Goal: Book appointment/travel/reservation

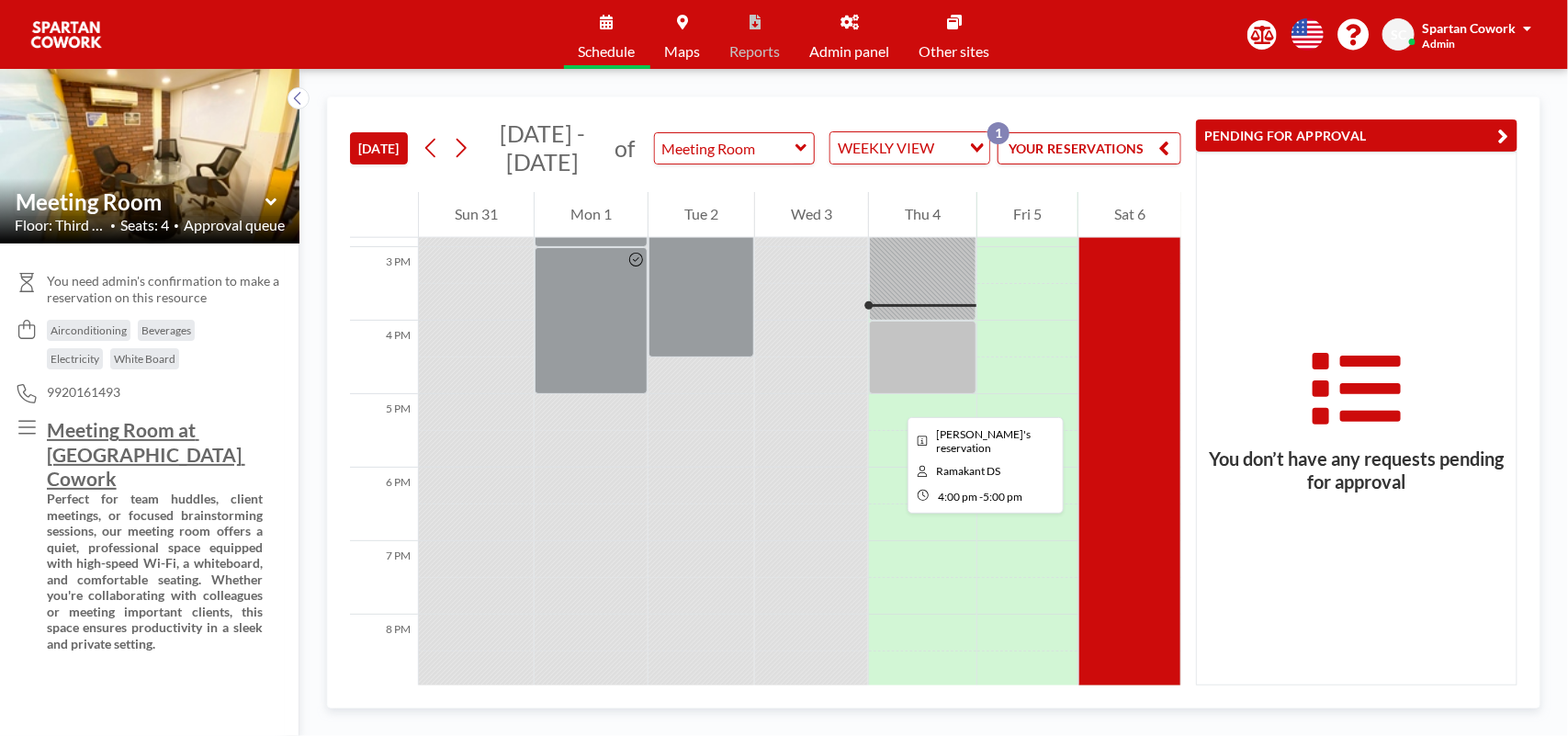
scroll to position [1043, 0]
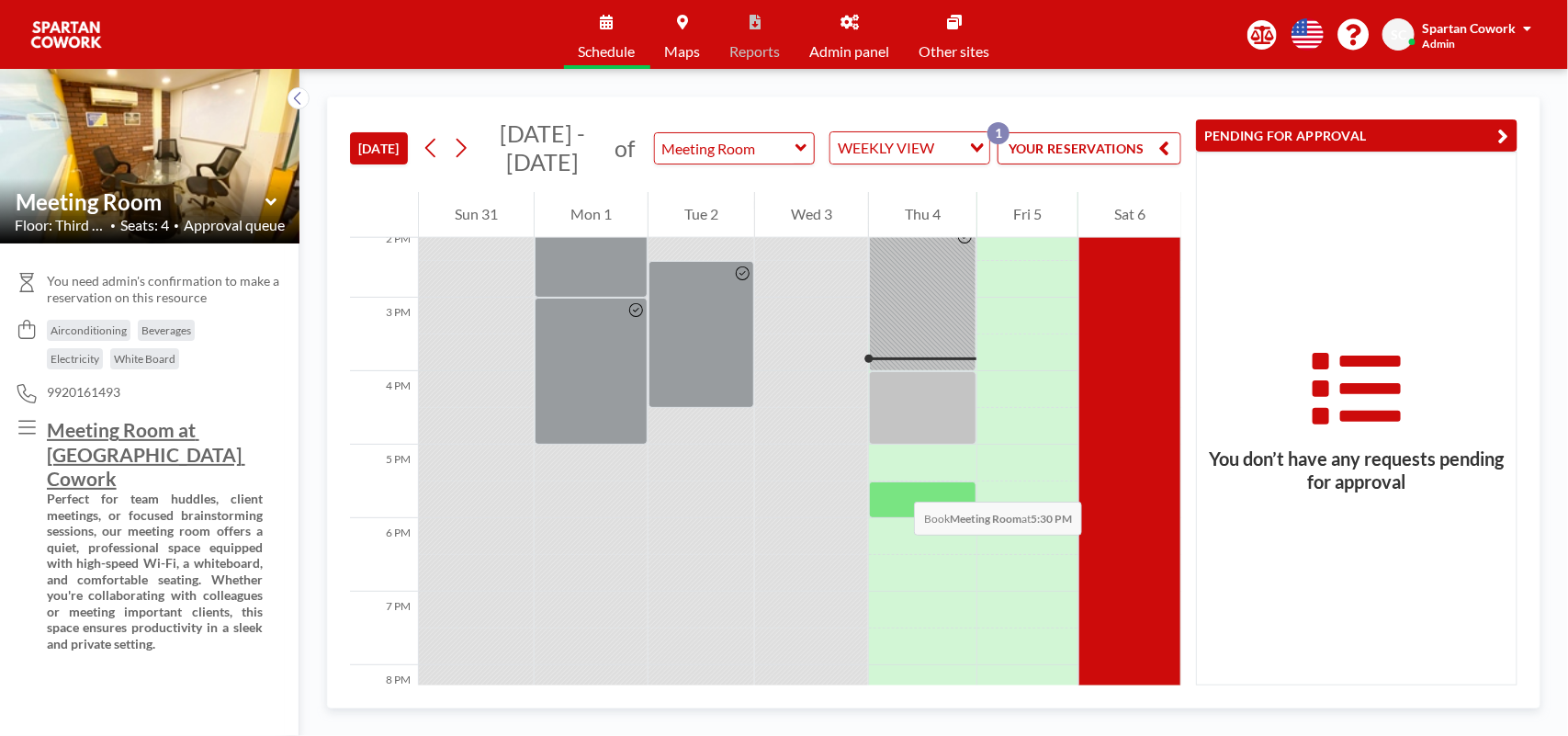
click at [896, 484] on div at bounding box center [922, 500] width 107 height 37
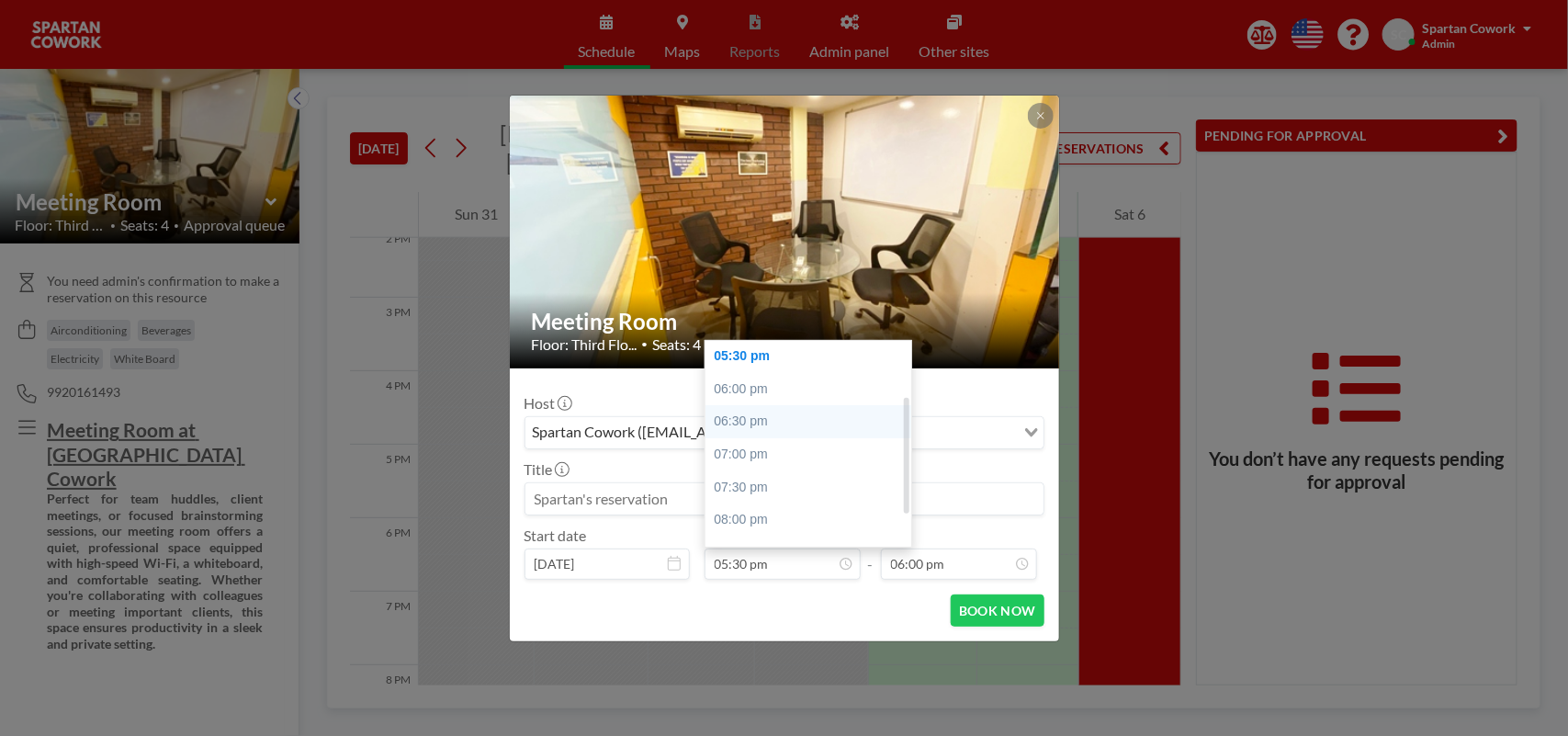
scroll to position [0, 0]
click at [755, 428] on div "05:00 pm" at bounding box center [813, 422] width 217 height 33
type input "05:00 pm"
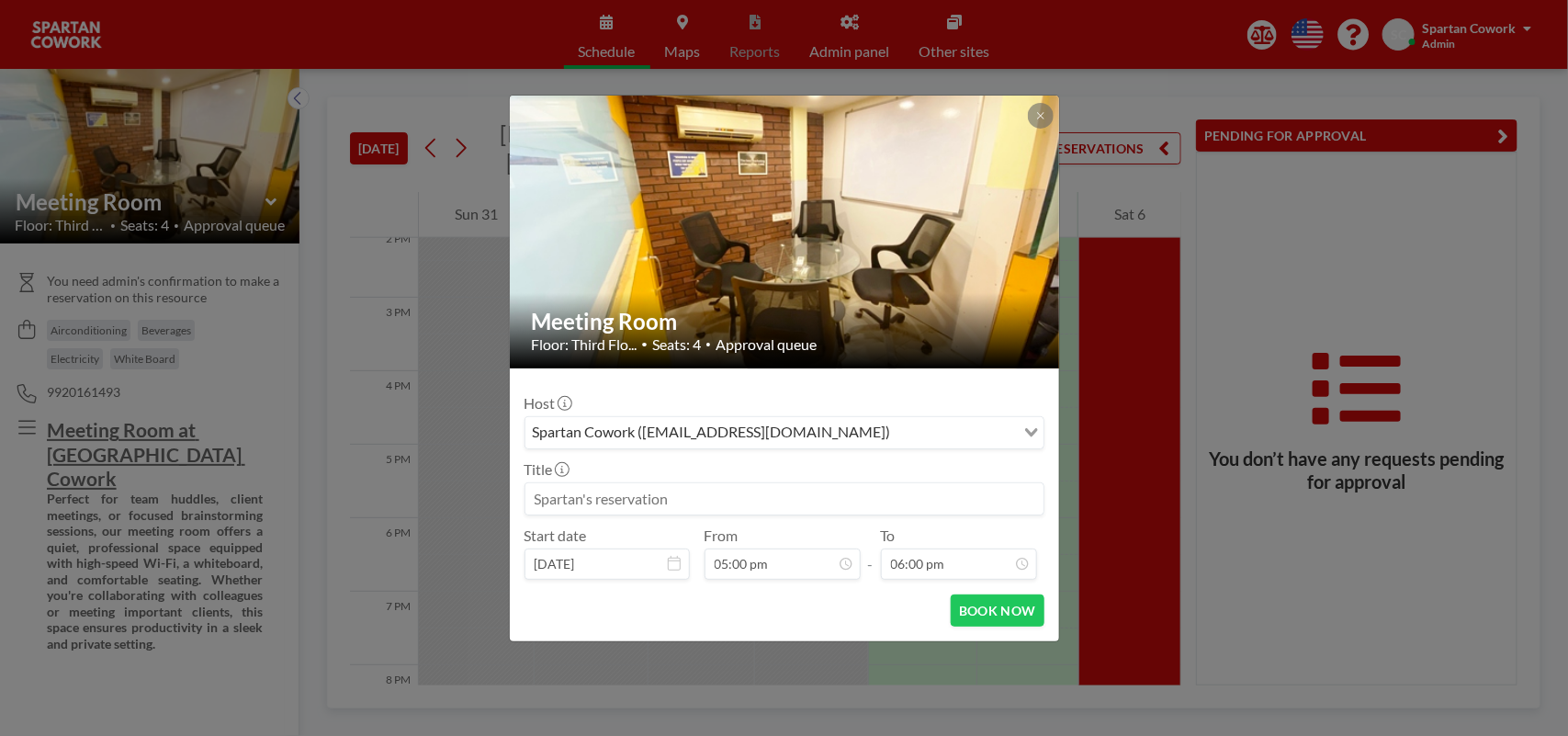
click at [666, 507] on input at bounding box center [784, 499] width 519 height 31
type input "TRISON"
click at [983, 608] on button "BOOK NOW" at bounding box center [997, 611] width 93 height 32
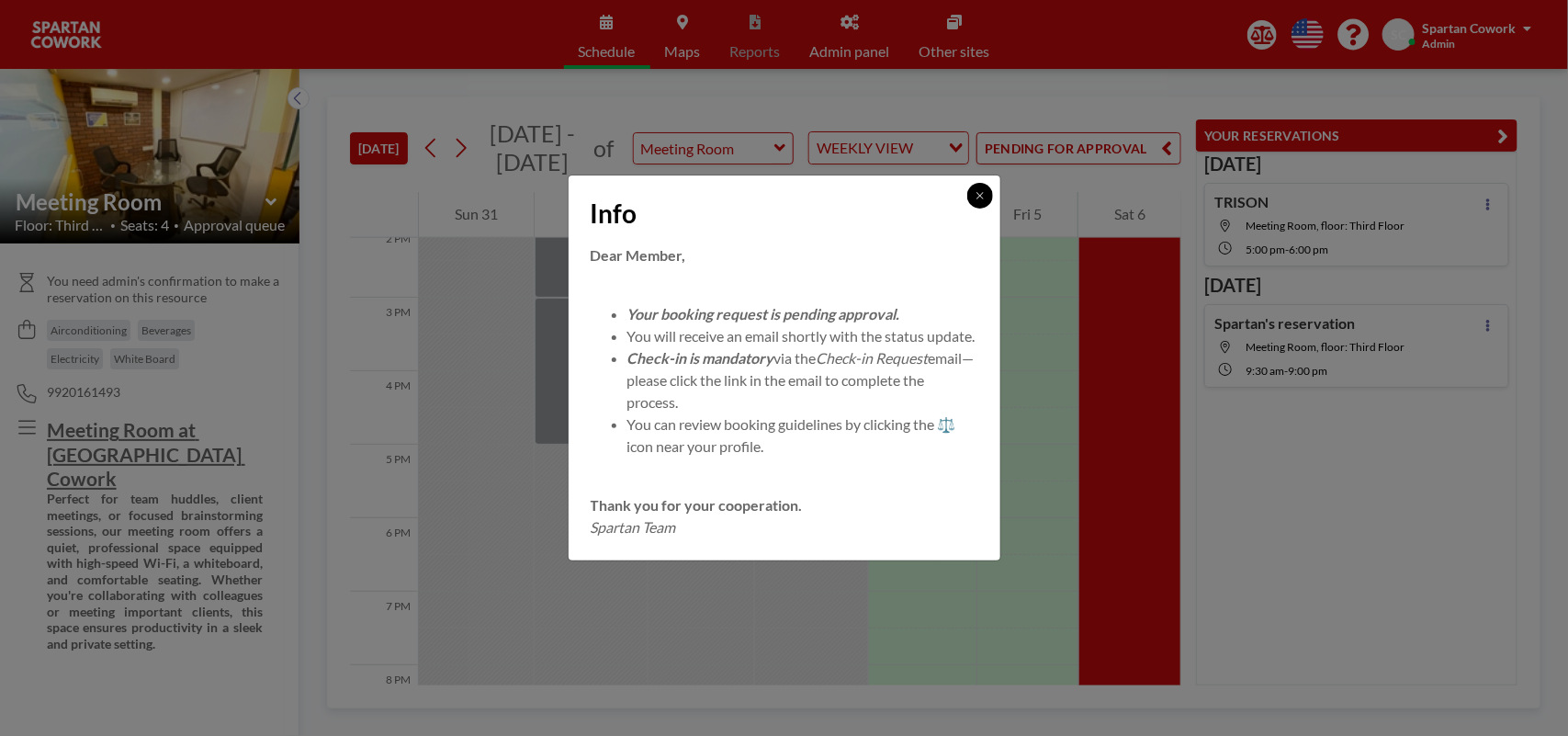
click at [979, 191] on icon at bounding box center [980, 196] width 11 height 11
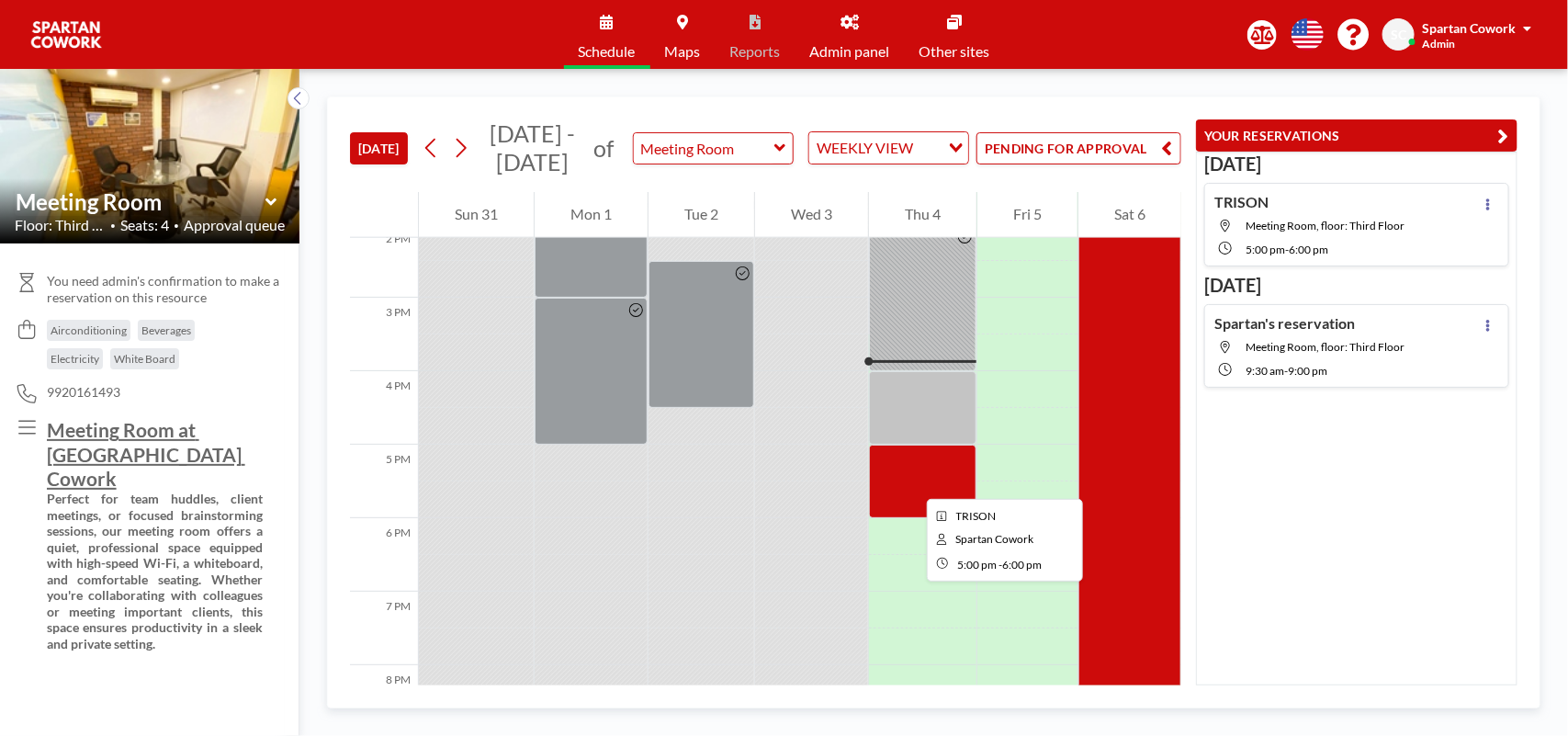
click at [912, 483] on div at bounding box center [922, 482] width 107 height 74
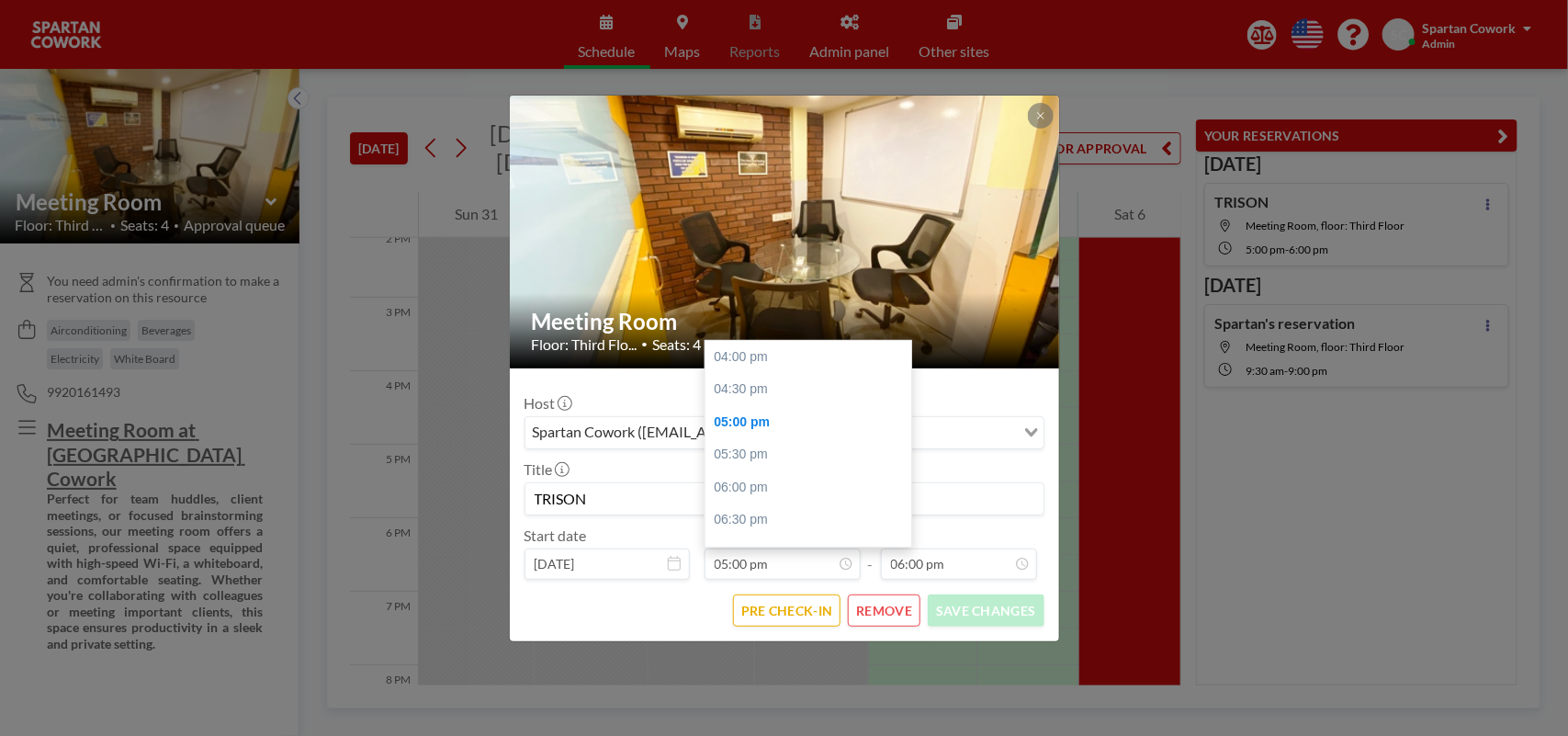
scroll to position [65, 0]
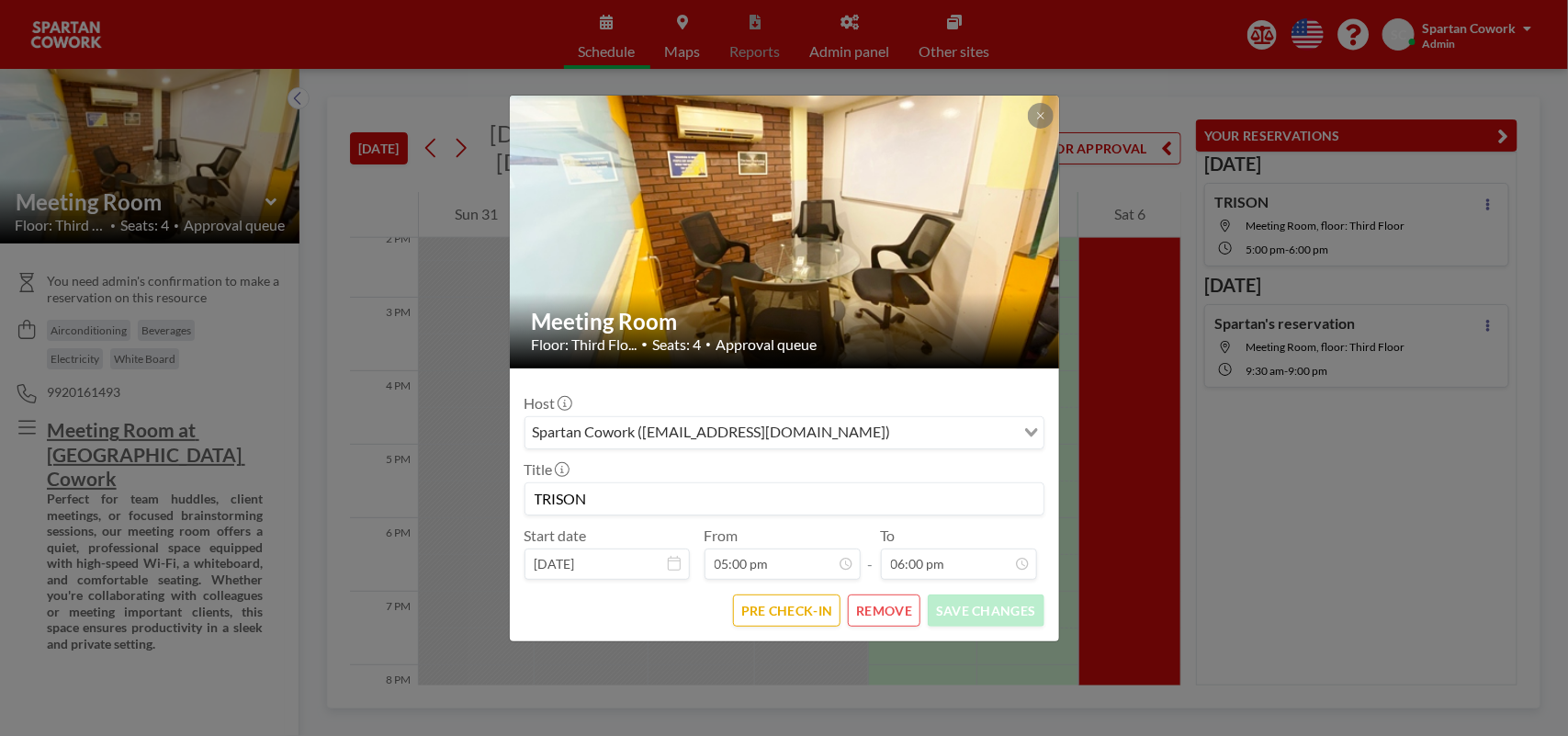
click at [664, 497] on input "TRISON" at bounding box center [784, 499] width 519 height 31
click at [783, 604] on button "PRE CHECK-IN" at bounding box center [786, 611] width 107 height 32
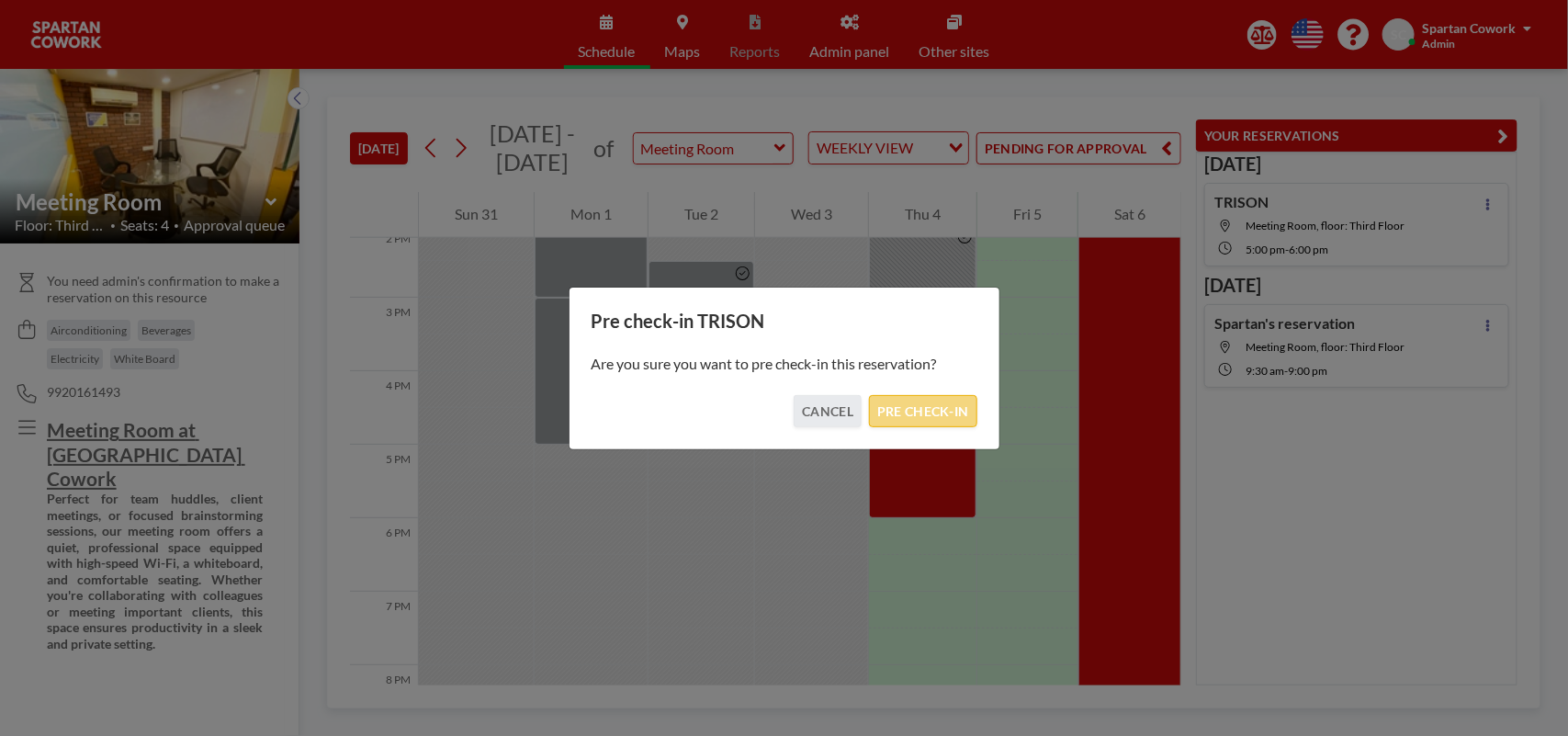
click at [893, 414] on button "PRE CHECK-IN" at bounding box center [922, 412] width 107 height 32
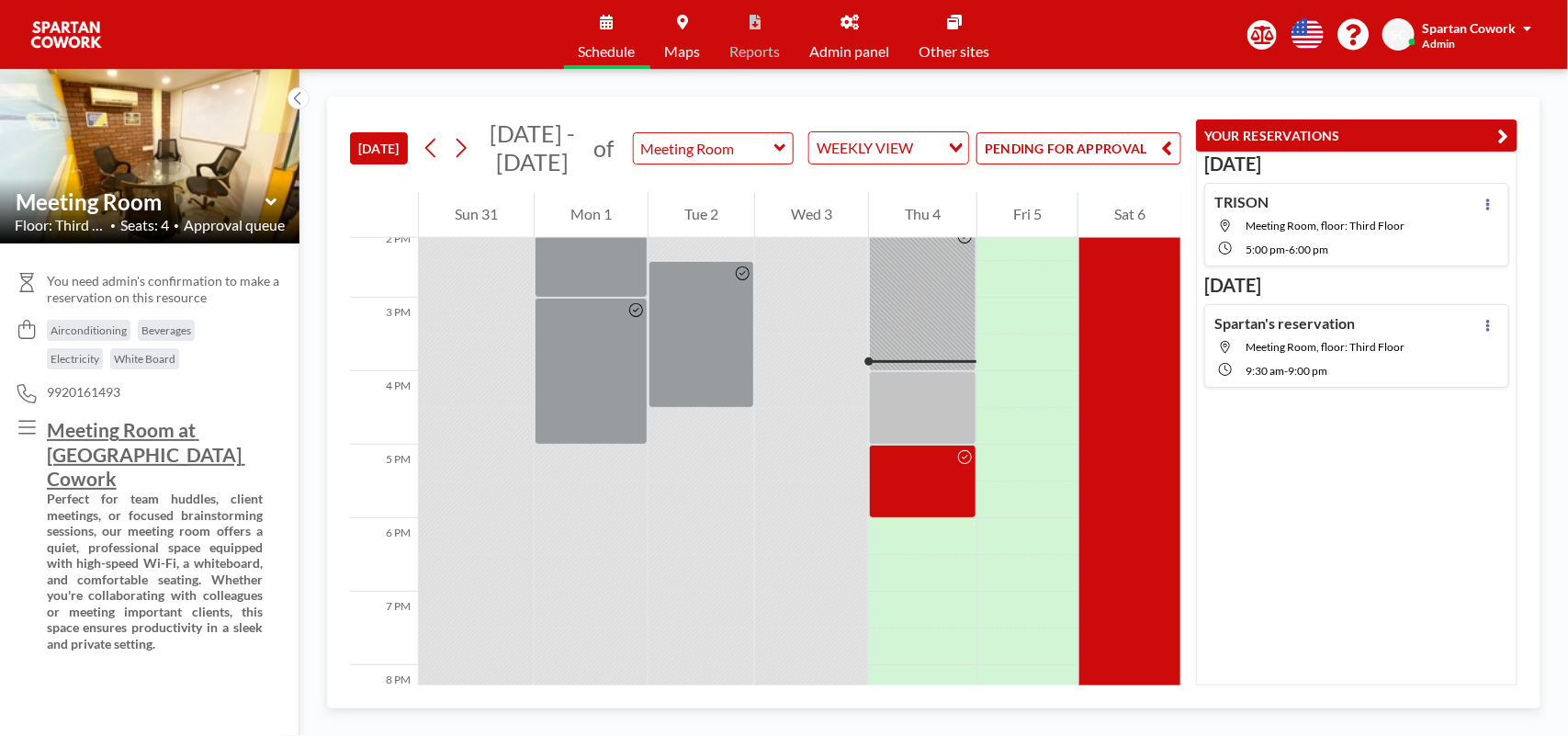
click at [1114, 142] on button "PENDING FOR APPROVAL" at bounding box center [1079, 149] width 205 height 32
